Goal: Task Accomplishment & Management: Manage account settings

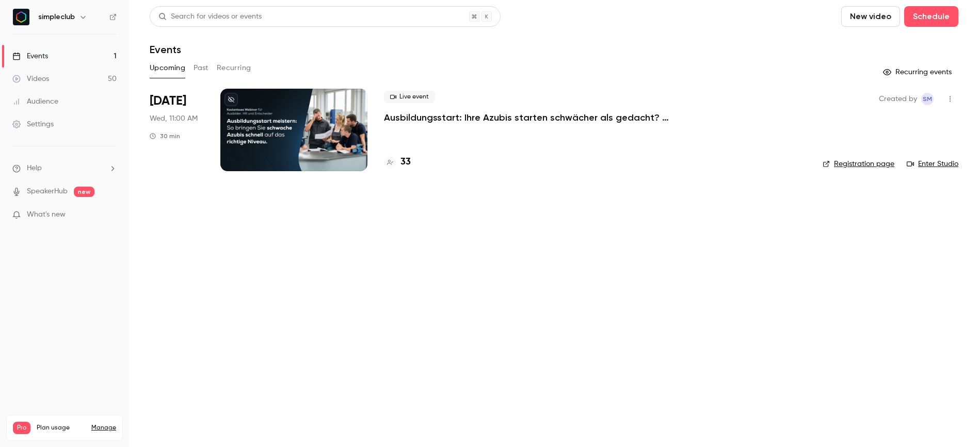
click at [428, 119] on p "Ausbildungsstart: Ihre Azubis starten schwächer als gedacht? ([DATE])" at bounding box center [539, 117] width 310 height 12
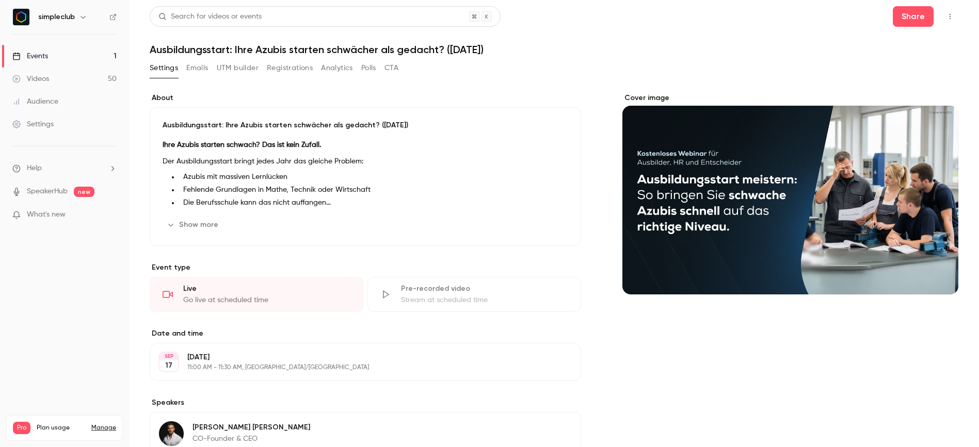
click at [298, 69] on button "Registrations" at bounding box center [290, 68] width 46 height 17
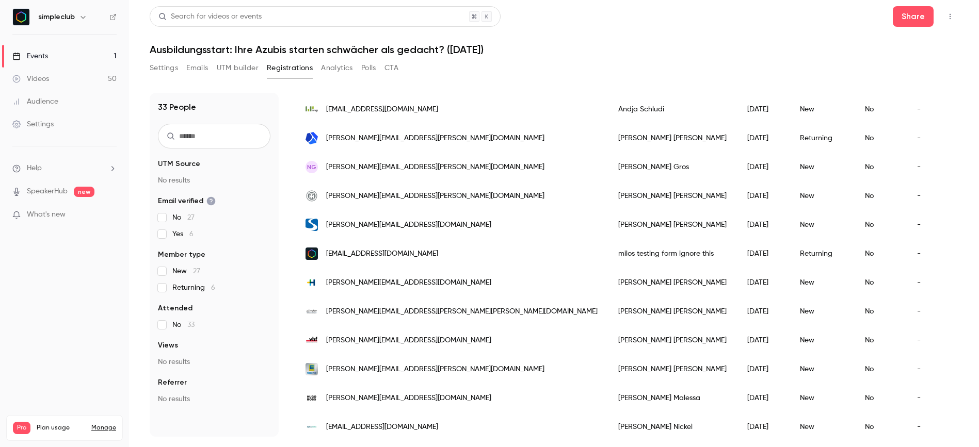
scroll to position [403, 0]
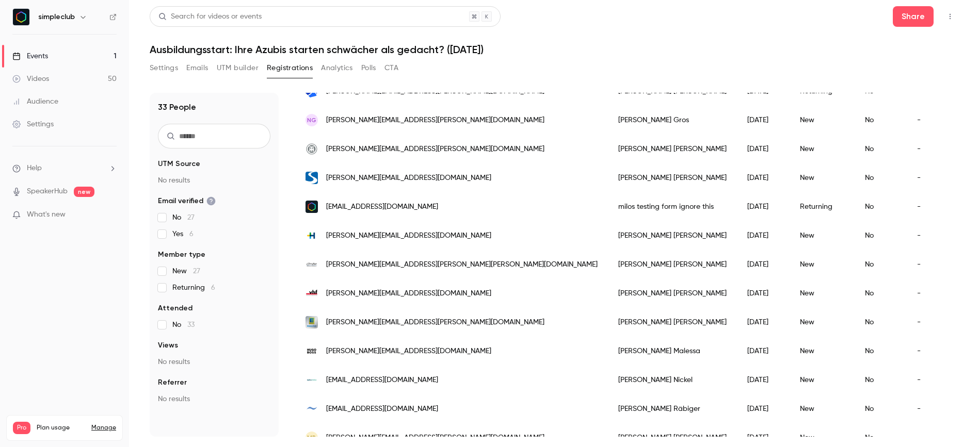
click at [342, 206] on span "milos.rancic@simpleclub.com" at bounding box center [382, 207] width 112 height 11
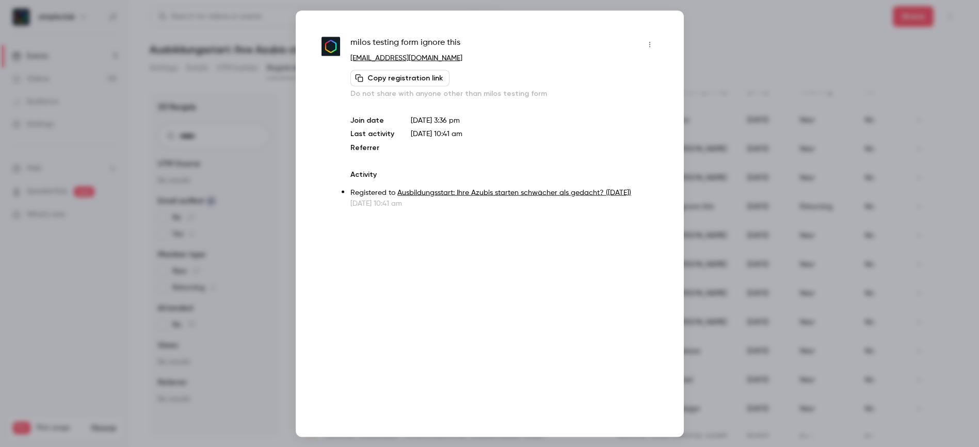
click at [656, 49] on button "button" at bounding box center [649, 44] width 17 height 17
click at [625, 98] on div "Remove registration" at bounding box center [610, 97] width 78 height 10
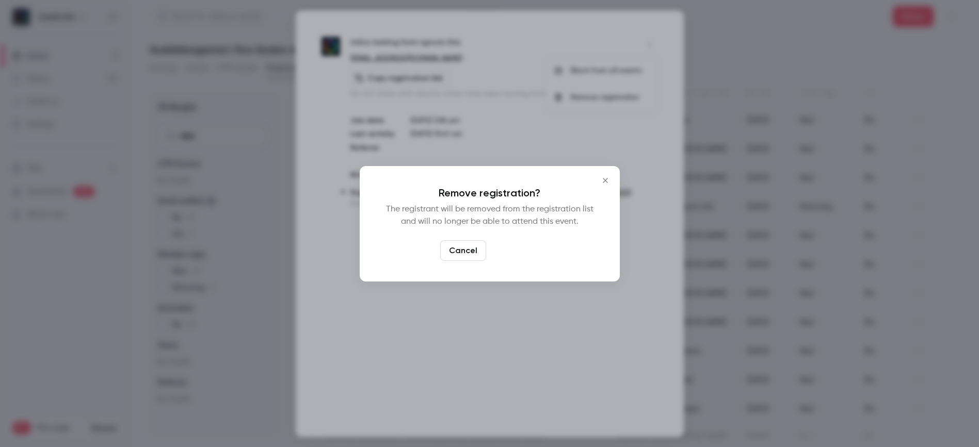
click at [511, 249] on button "Confirm" at bounding box center [514, 250] width 49 height 21
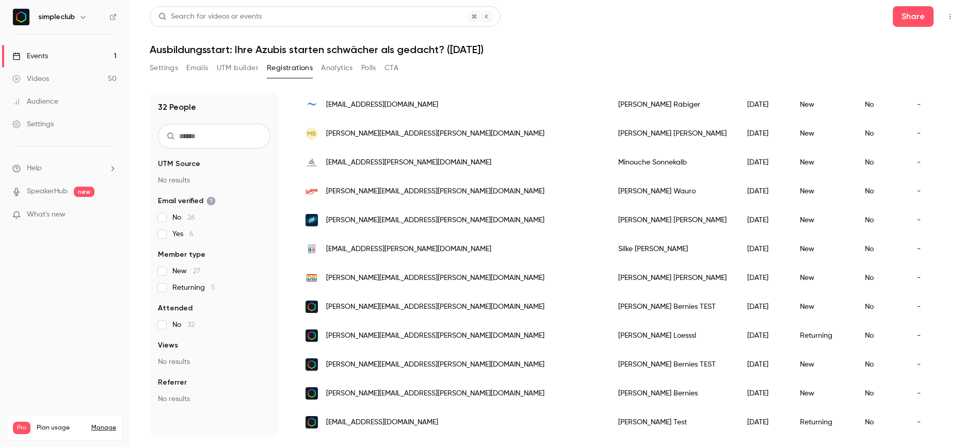
scroll to position [687, 0]
click at [409, 360] on span "gilles.bernies+webinar-ausbildungsstart@simpleclub.com" at bounding box center [435, 365] width 218 height 11
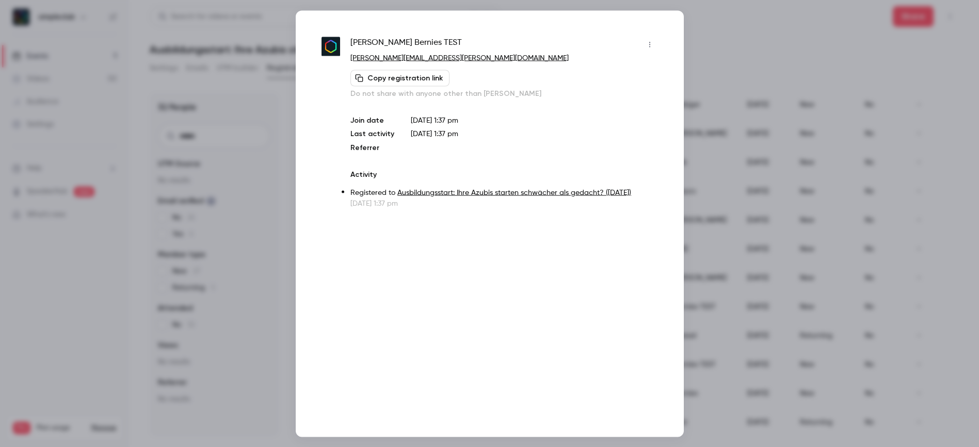
click at [654, 45] on button "button" at bounding box center [649, 44] width 17 height 17
click at [608, 97] on div "Remove registration" at bounding box center [610, 97] width 78 height 10
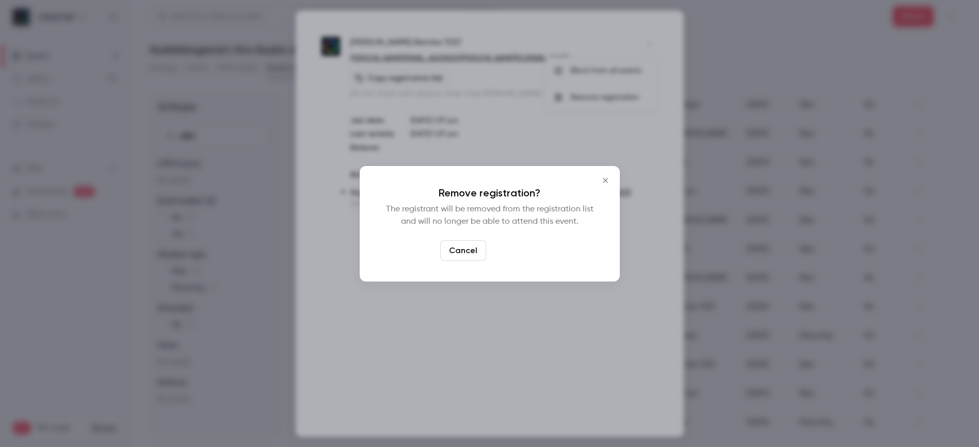
click at [513, 246] on button "Confirm" at bounding box center [514, 250] width 49 height 21
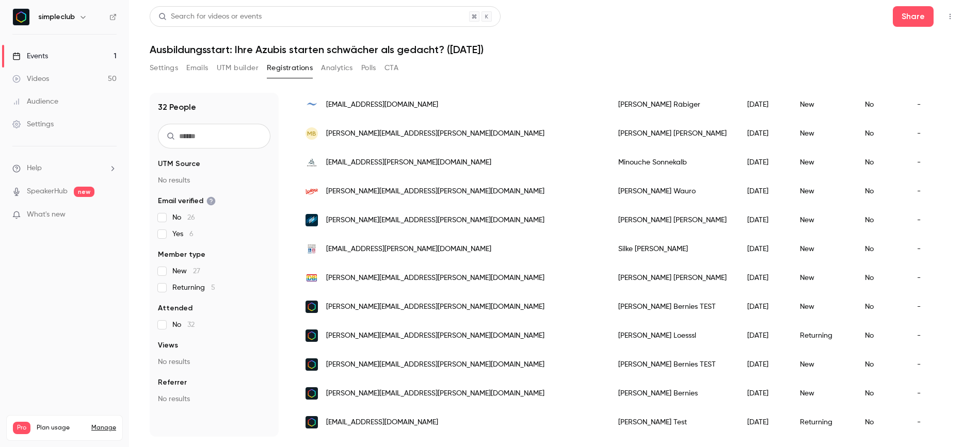
scroll to position [658, 0]
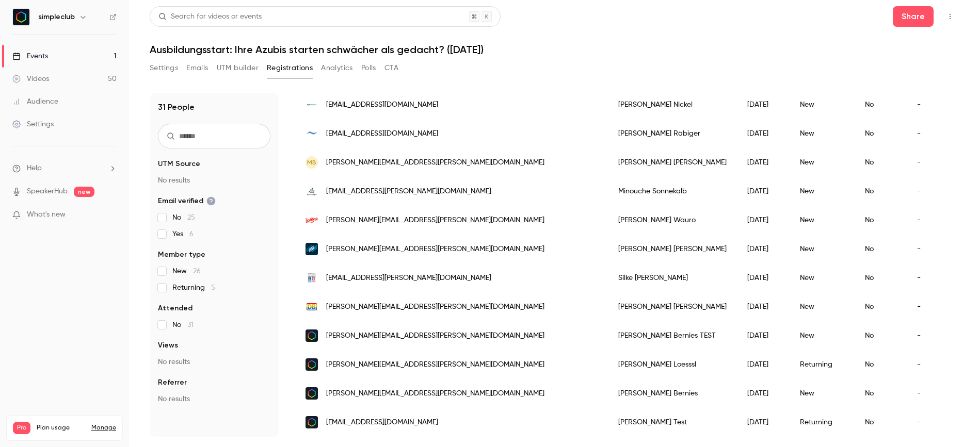
click at [457, 391] on div "gilles.bernies+contras-ausbildungsstart-webinar@simpleclub.com" at bounding box center [451, 393] width 313 height 29
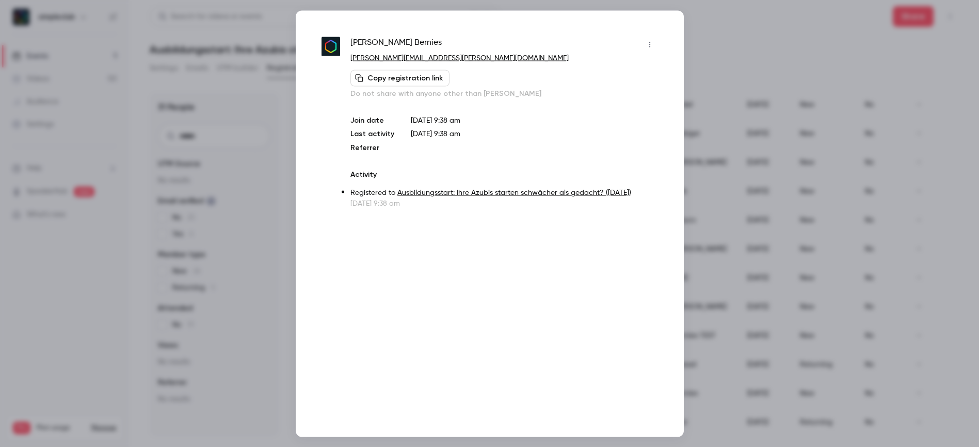
click at [652, 42] on icon "button" at bounding box center [649, 44] width 8 height 7
click at [608, 91] on li "Remove registration" at bounding box center [601, 97] width 111 height 27
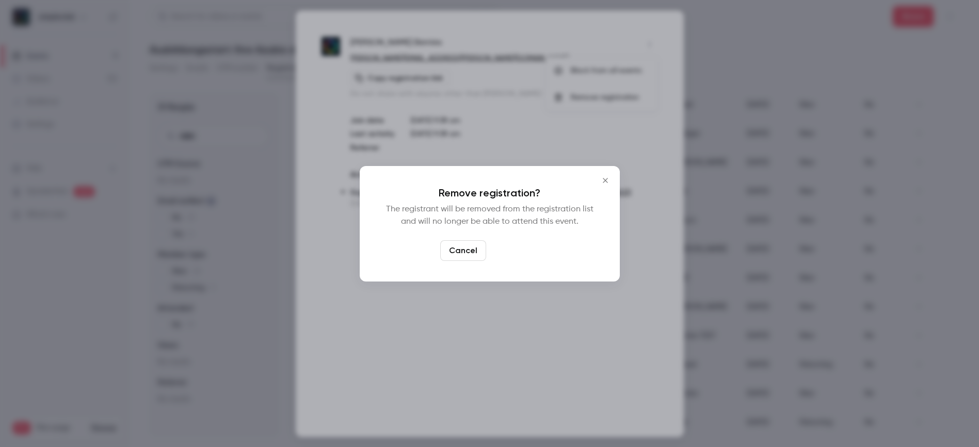
click at [521, 248] on button "Confirm" at bounding box center [514, 250] width 49 height 21
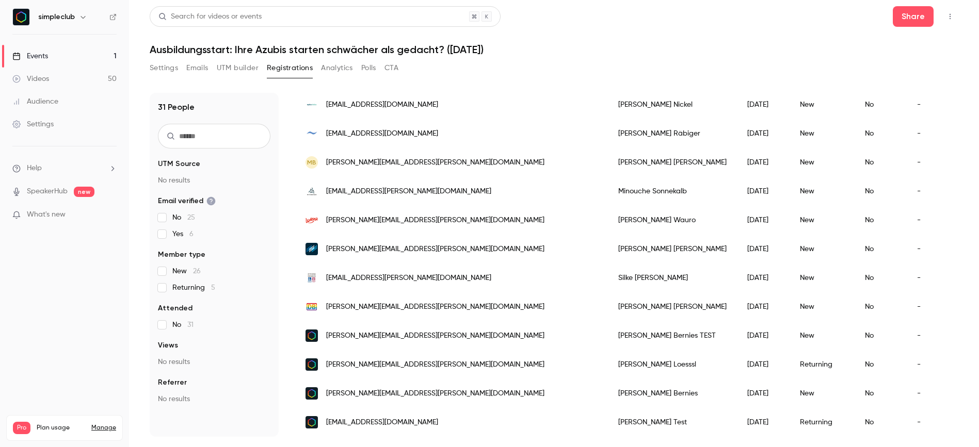
scroll to position [629, 0]
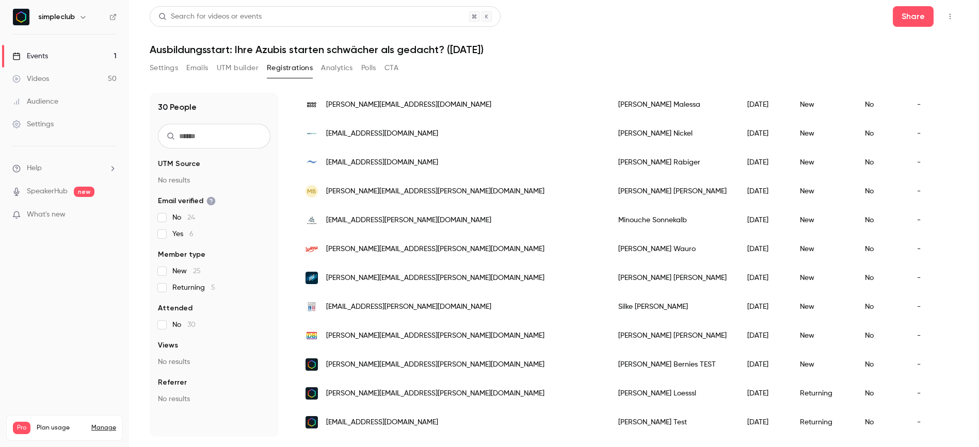
click at [435, 408] on div "gilles.bernies+test-contrast-1@simpleclub.com" at bounding box center [451, 422] width 313 height 29
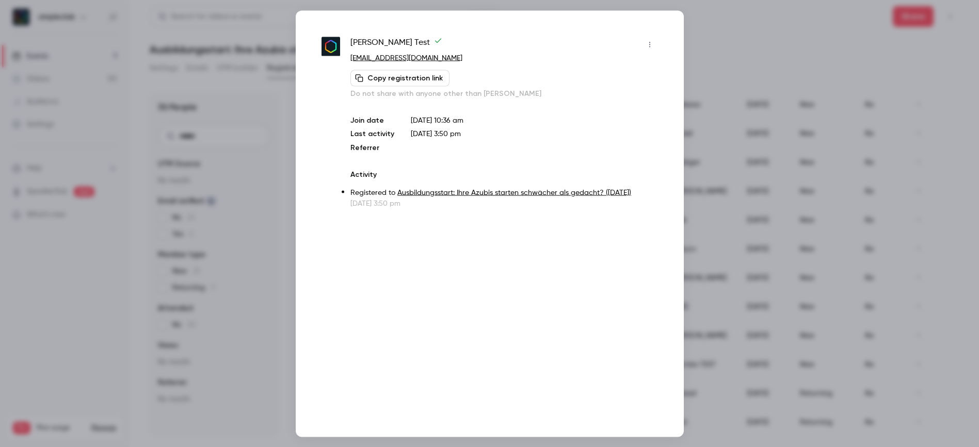
click at [650, 42] on icon "button" at bounding box center [649, 44] width 8 height 7
click at [611, 93] on div "Remove registration" at bounding box center [610, 97] width 78 height 10
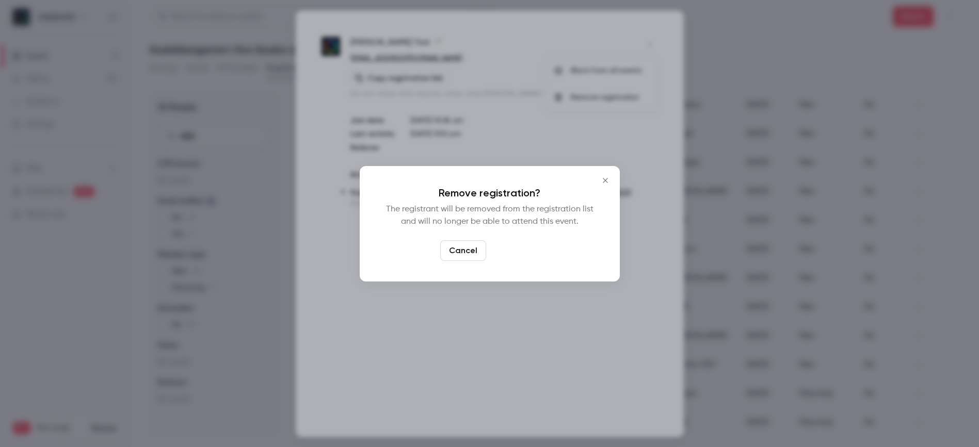
click at [520, 251] on button "Confirm" at bounding box center [514, 250] width 49 height 21
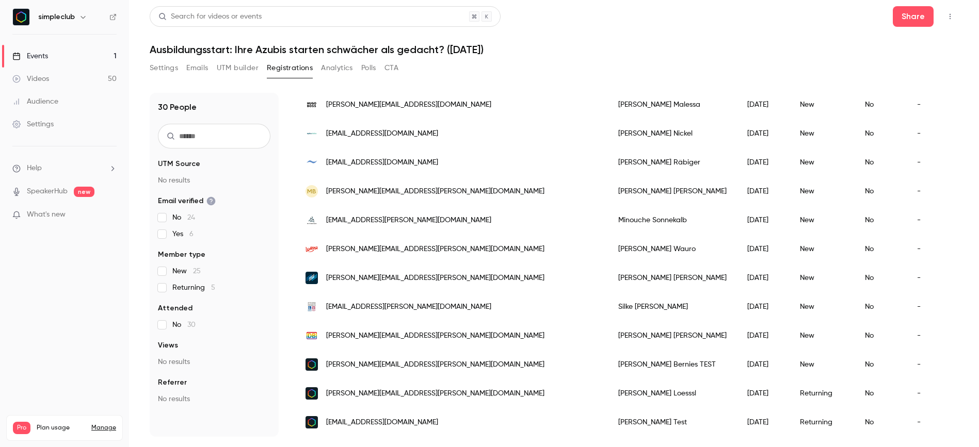
scroll to position [600, 0]
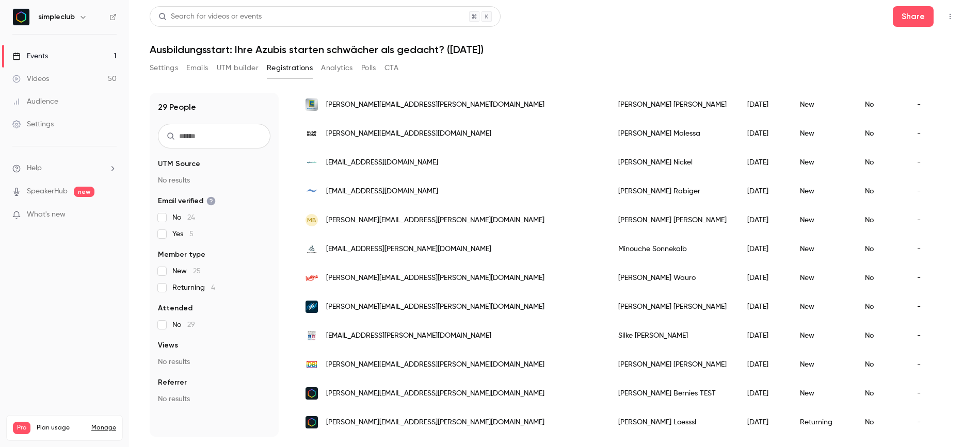
click at [430, 417] on span "dominik.loessl.ext@simpleclub.com" at bounding box center [435, 422] width 218 height 11
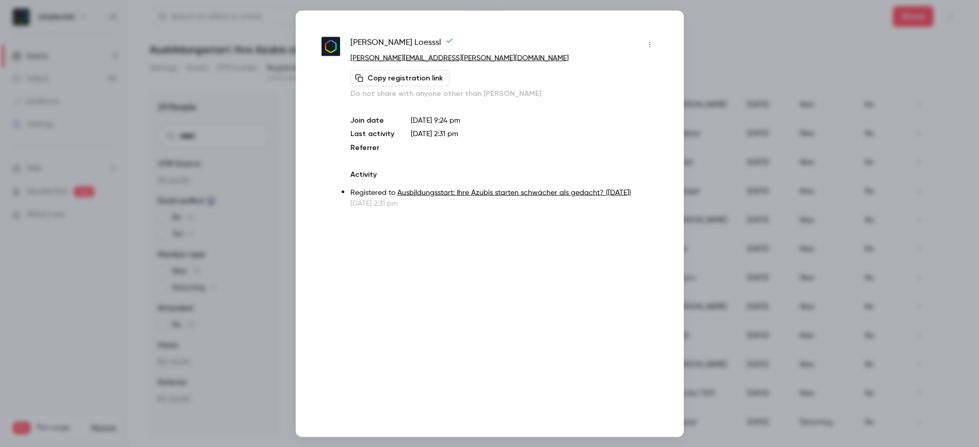
click at [645, 41] on icon "button" at bounding box center [649, 44] width 8 height 7
click at [626, 100] on div "Remove registration" at bounding box center [610, 97] width 78 height 10
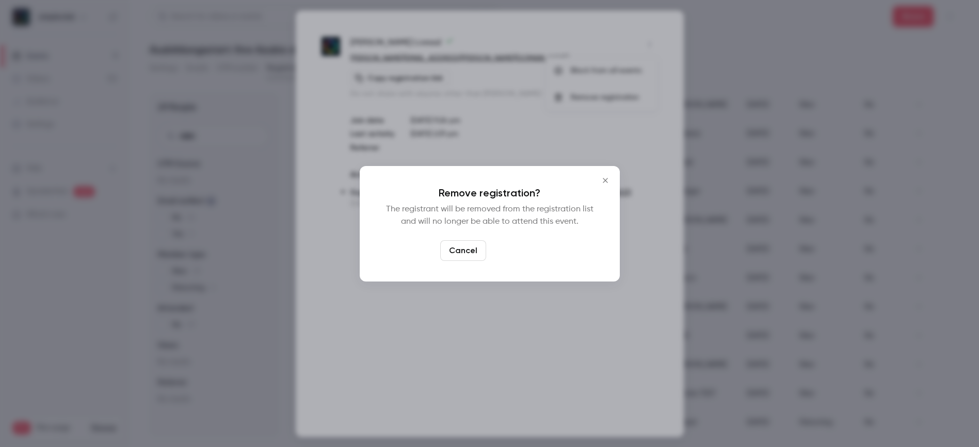
click at [518, 241] on button "Confirm" at bounding box center [514, 250] width 49 height 21
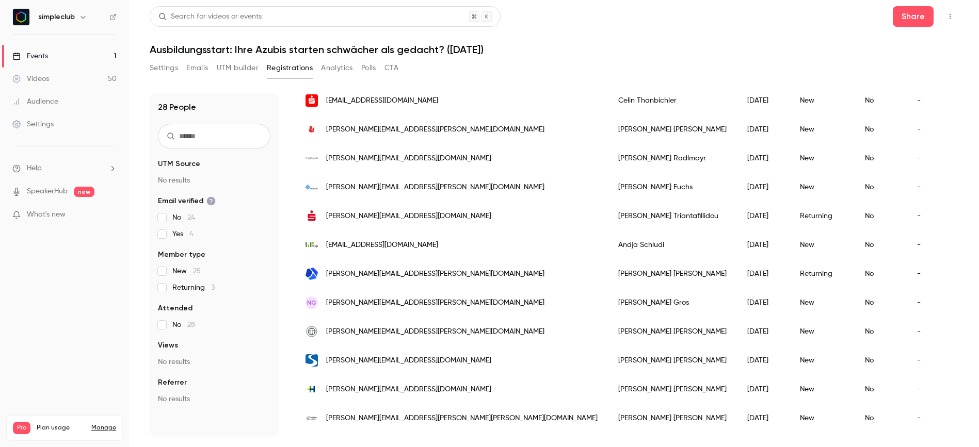
scroll to position [0, 0]
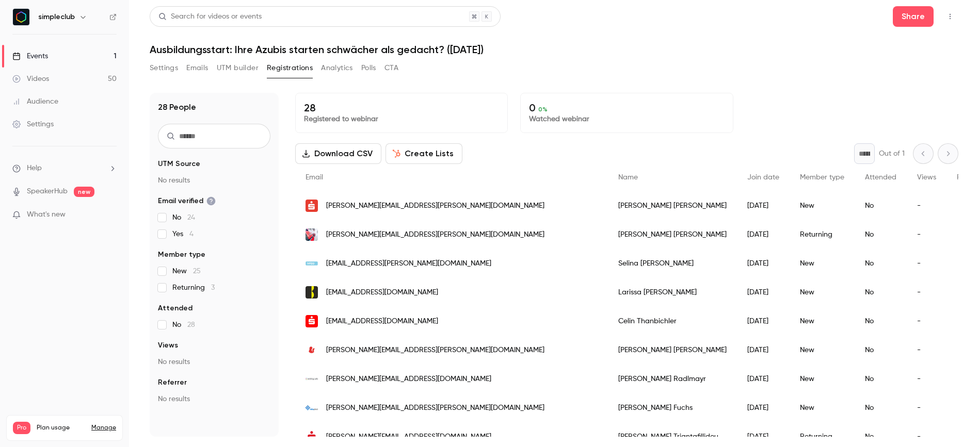
click at [167, 70] on button "Settings" at bounding box center [164, 68] width 28 height 17
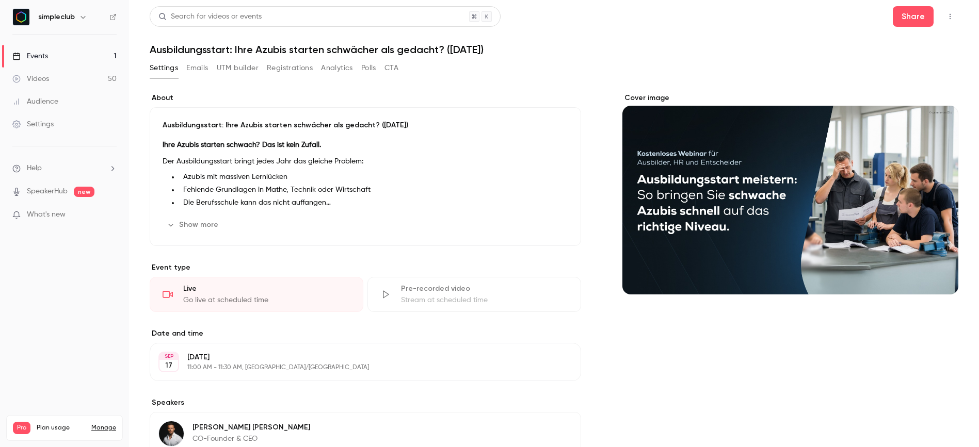
click at [293, 73] on button "Registrations" at bounding box center [290, 68] width 46 height 17
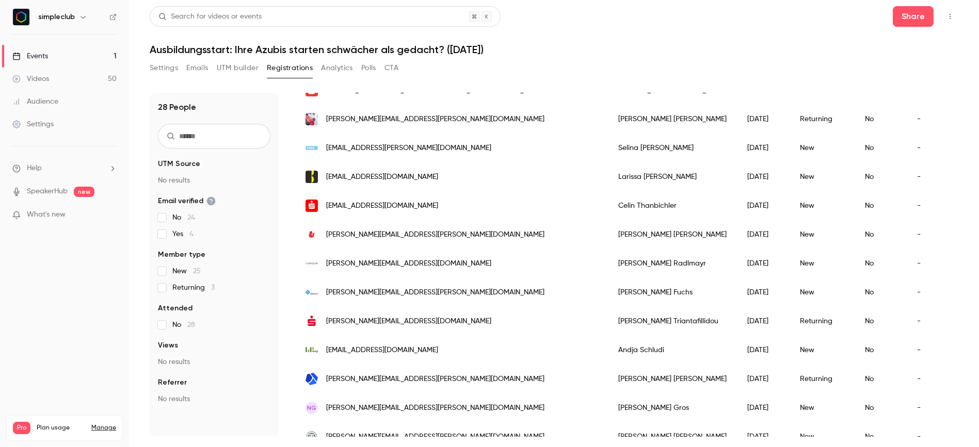
scroll to position [117, 0]
click at [221, 138] on input "text" at bounding box center [214, 136] width 112 height 25
paste input "**********"
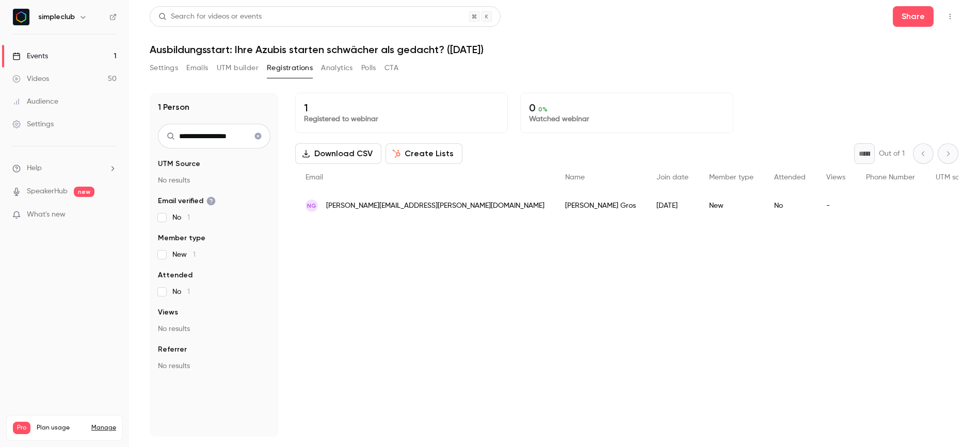
type input "**********"
click at [259, 136] on icon "Clear search" at bounding box center [258, 136] width 7 height 7
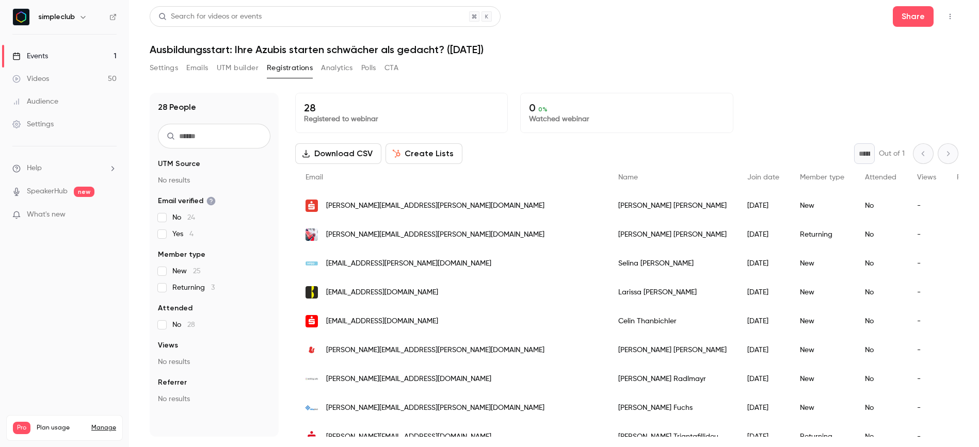
click at [247, 138] on input "text" at bounding box center [214, 136] width 112 height 25
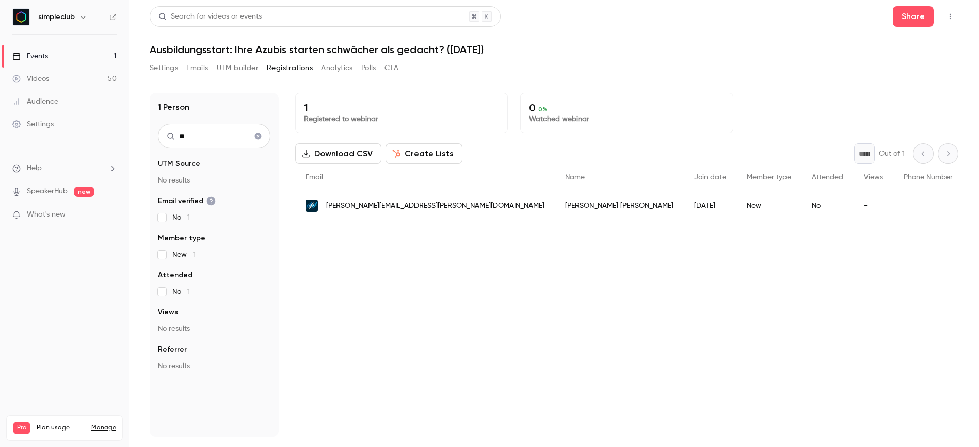
type input "**"
click at [270, 137] on input "**" at bounding box center [214, 136] width 112 height 25
click at [261, 139] on icon "Clear search" at bounding box center [258, 136] width 8 height 7
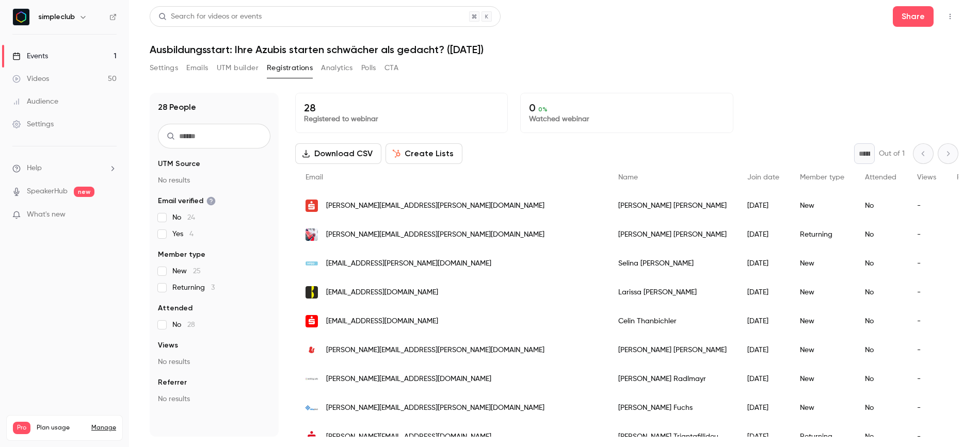
click at [433, 155] on button "Create Lists" at bounding box center [423, 153] width 77 height 21
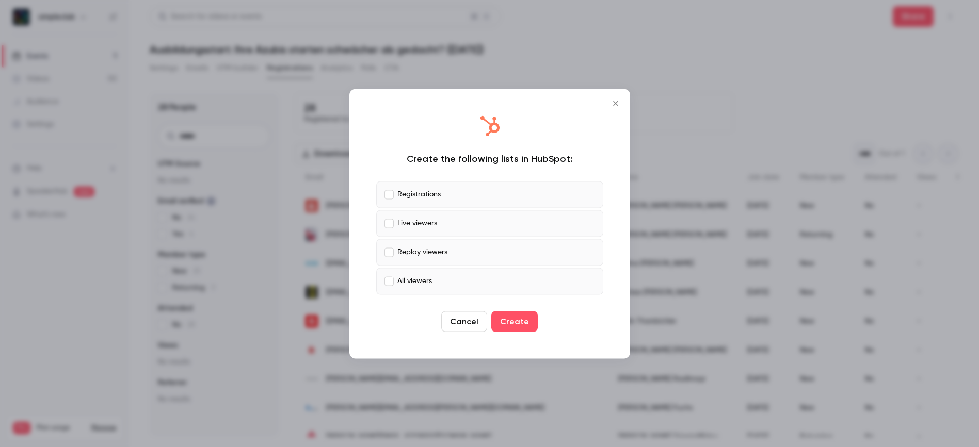
click at [391, 217] on label "Live viewers" at bounding box center [489, 223] width 227 height 27
drag, startPoint x: 413, startPoint y: 248, endPoint x: 414, endPoint y: 259, distance: 10.9
click at [413, 249] on p "Replay viewers" at bounding box center [422, 252] width 50 height 11
click at [417, 278] on p "All viewers" at bounding box center [414, 281] width 35 height 11
click at [518, 326] on button "Create" at bounding box center [514, 321] width 46 height 21
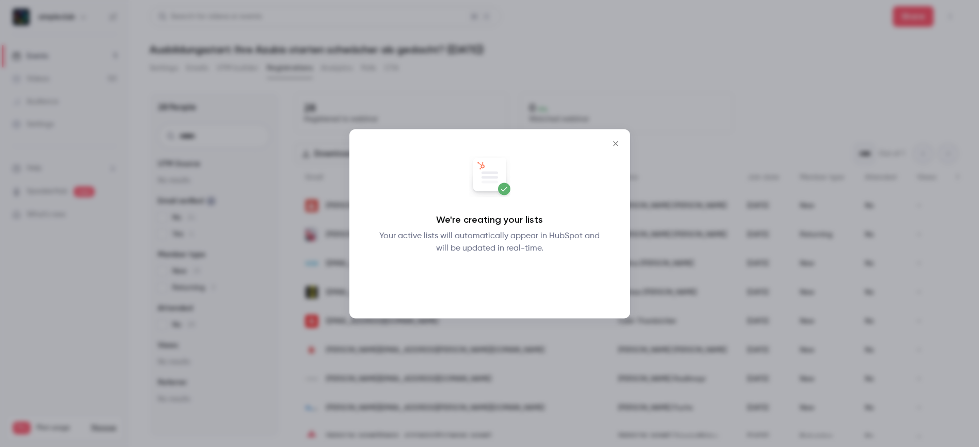
click at [484, 284] on button "Okay" at bounding box center [490, 281] width 38 height 21
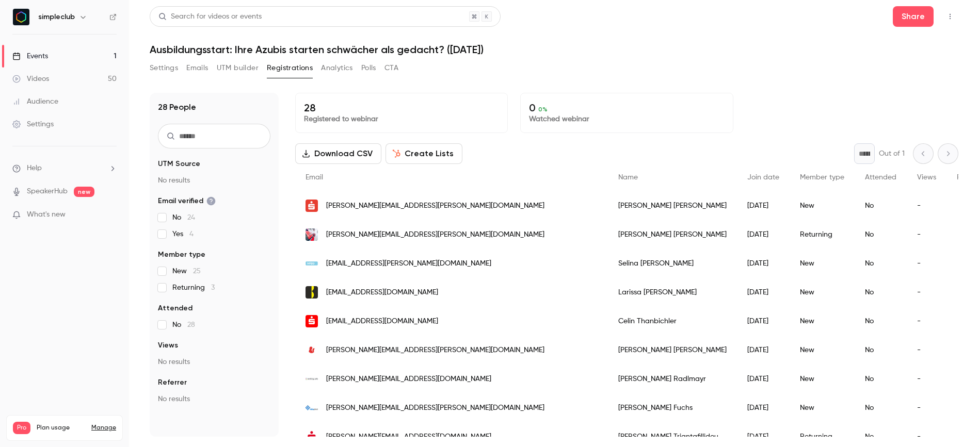
click at [194, 65] on button "Emails" at bounding box center [197, 68] width 22 height 17
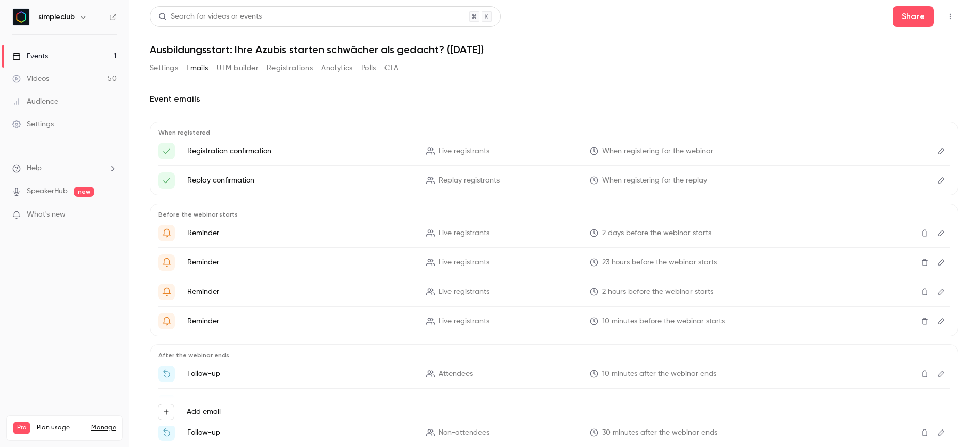
click at [160, 66] on button "Settings" at bounding box center [164, 68] width 28 height 17
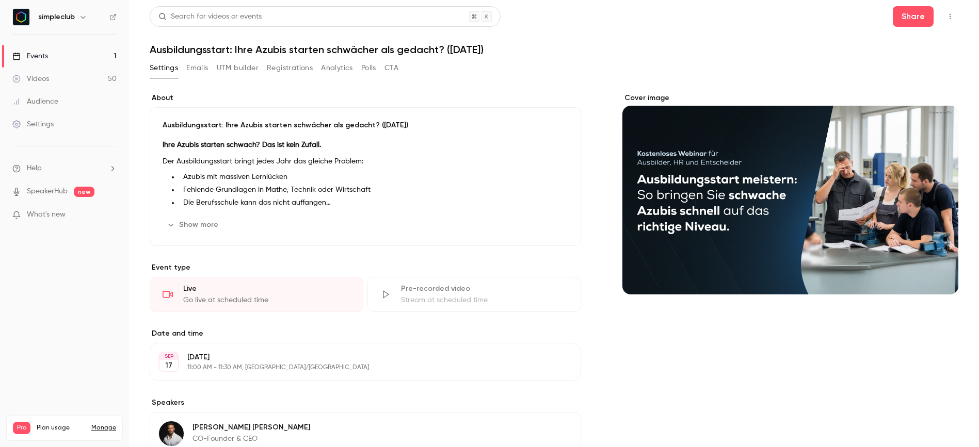
click at [277, 66] on button "Registrations" at bounding box center [290, 68] width 46 height 17
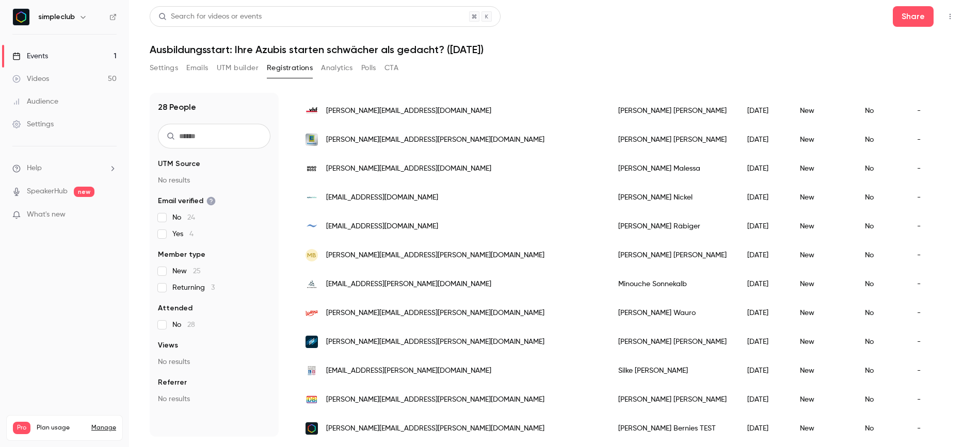
scroll to position [571, 0]
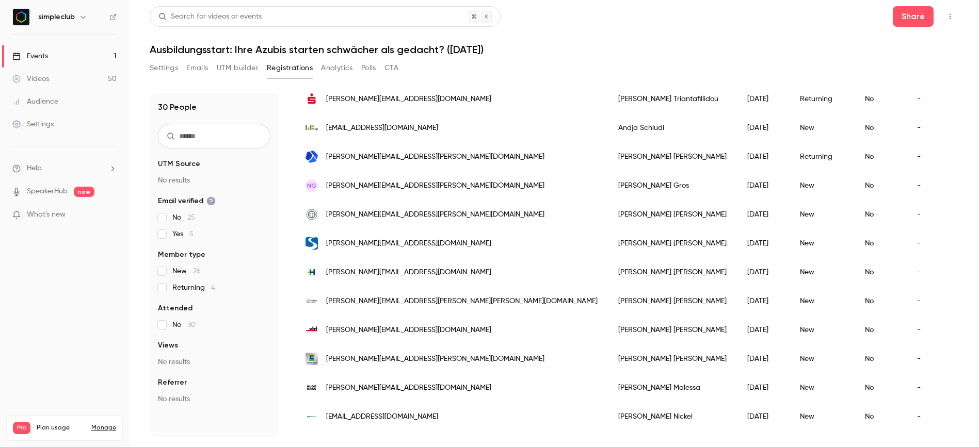
scroll to position [423, 0]
